Goal: Browse casually: Explore the website without a specific task or goal

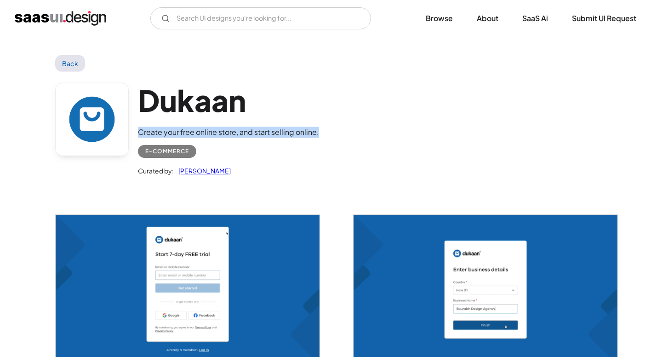
drag, startPoint x: 139, startPoint y: 132, endPoint x: 444, endPoint y: 136, distance: 305.1
click at [444, 136] on div "Dukaan Create your free online store, and start selling online. E-commerce Cura…" at bounding box center [330, 132] width 551 height 120
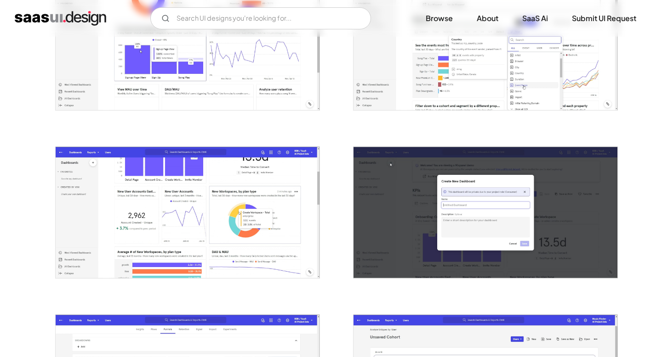
scroll to position [1416, 0]
